Goal: Transaction & Acquisition: Obtain resource

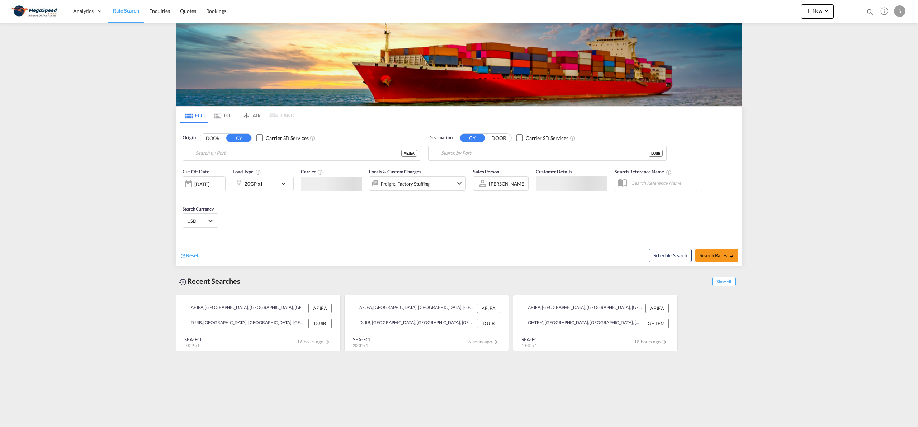
type input "[GEOGRAPHIC_DATA], [GEOGRAPHIC_DATA]"
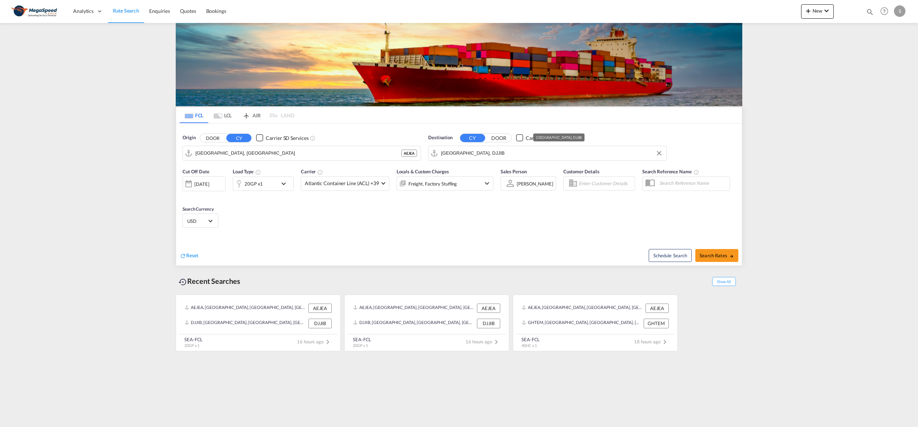
click at [501, 153] on input "[GEOGRAPHIC_DATA], DJJIB" at bounding box center [552, 153] width 222 height 11
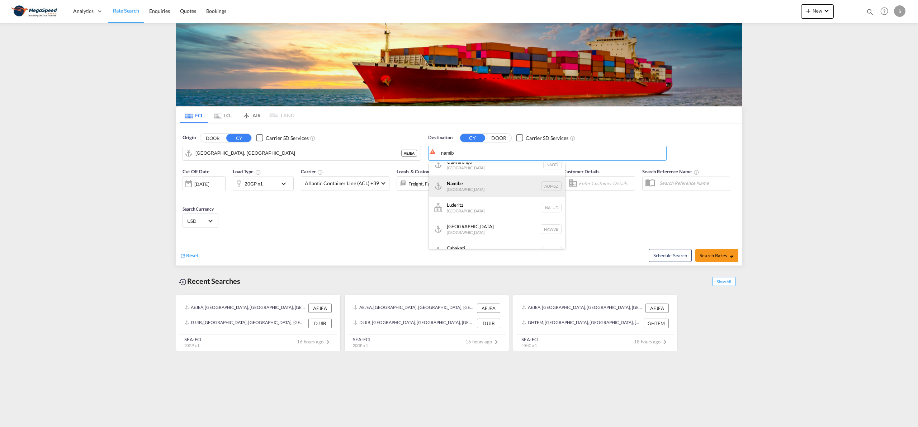
scroll to position [43, 0]
click at [502, 223] on div "Walvis Bay [GEOGRAPHIC_DATA] NAWVB" at bounding box center [497, 216] width 136 height 22
type input "Walvis Bay, NAWVB"
click at [284, 184] on md-icon "icon-chevron-down" at bounding box center [285, 183] width 12 height 9
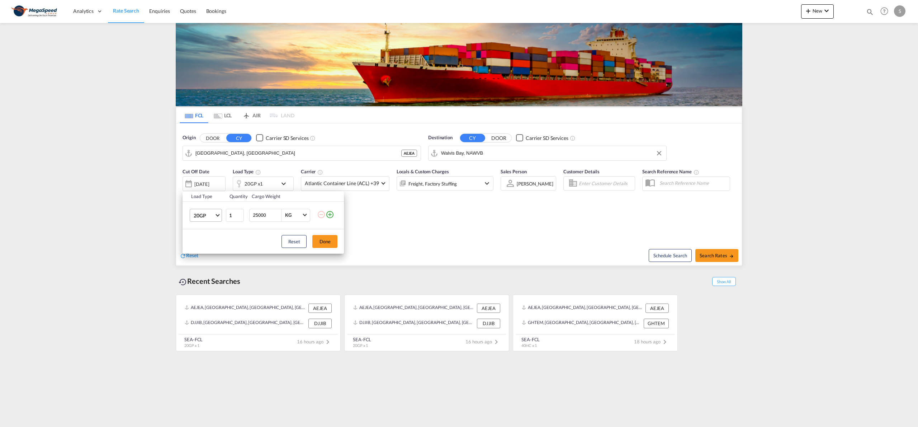
click at [213, 216] on span "20GP" at bounding box center [204, 215] width 21 height 7
click at [203, 249] on div "40HC" at bounding box center [200, 249] width 13 height 7
click at [326, 240] on button "Done" at bounding box center [324, 241] width 25 height 13
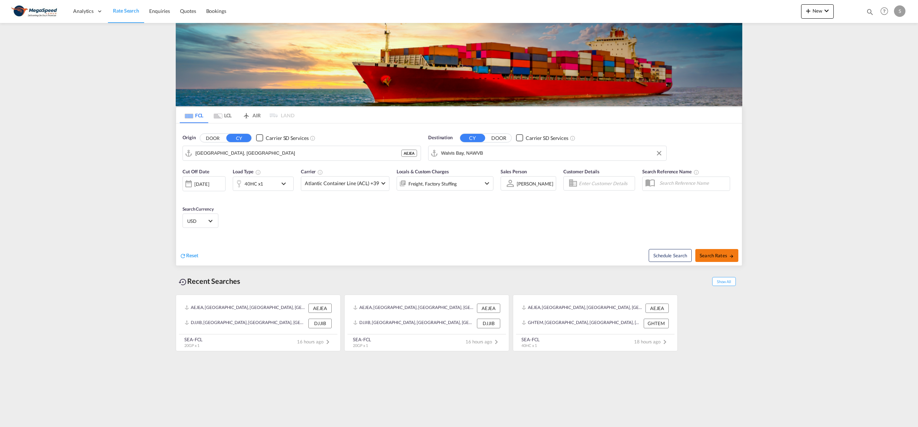
click at [734, 261] on button "Search Rates" at bounding box center [716, 255] width 43 height 13
type input "AEJEA to NAWVB / [DATE]"
